Goal: Check status: Check status

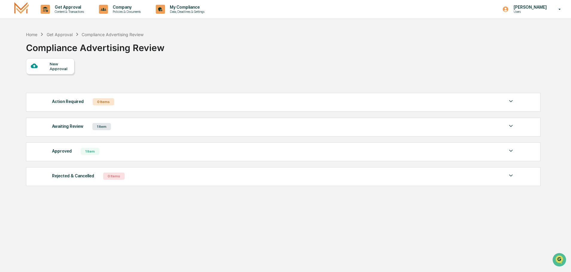
click at [86, 151] on div "1 Item" at bounding box center [90, 151] width 19 height 7
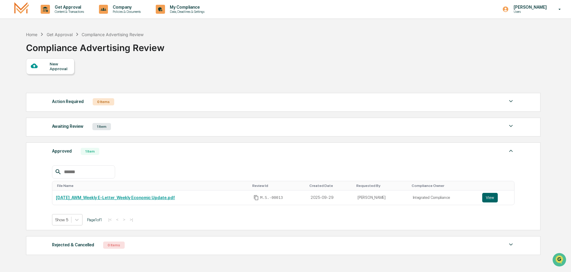
click at [99, 127] on div "1 Item" at bounding box center [101, 126] width 19 height 7
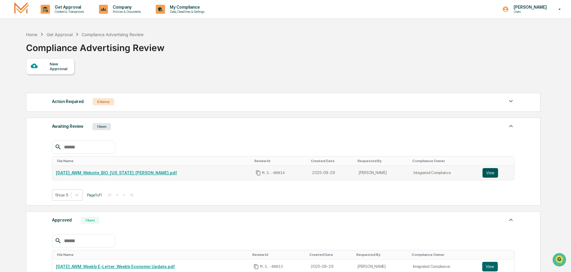
click at [488, 172] on button "View" at bounding box center [490, 173] width 16 height 10
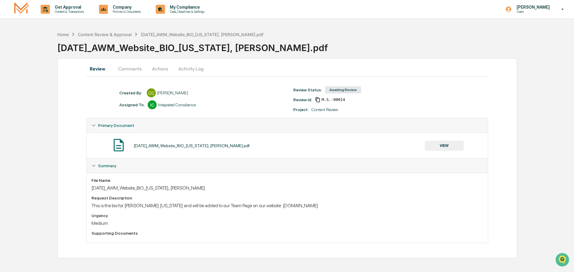
click at [443, 146] on button "VIEW" at bounding box center [443, 146] width 39 height 10
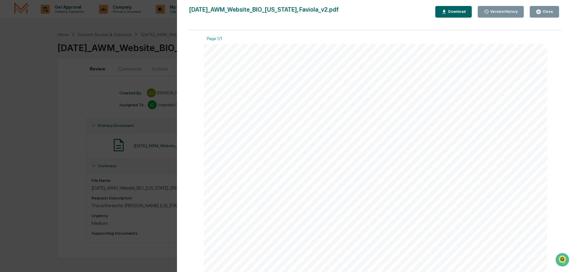
click at [544, 10] on div "Close" at bounding box center [547, 12] width 12 height 4
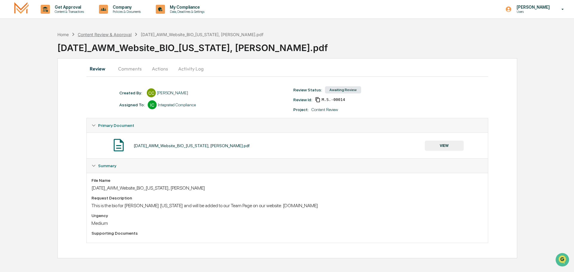
click at [114, 36] on div "Content Review & Approval" at bounding box center [105, 34] width 54 height 5
